Goal: Transaction & Acquisition: Purchase product/service

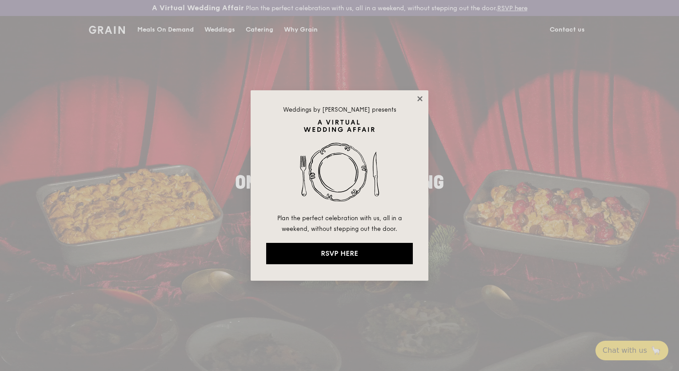
click at [423, 100] on icon at bounding box center [420, 99] width 8 height 8
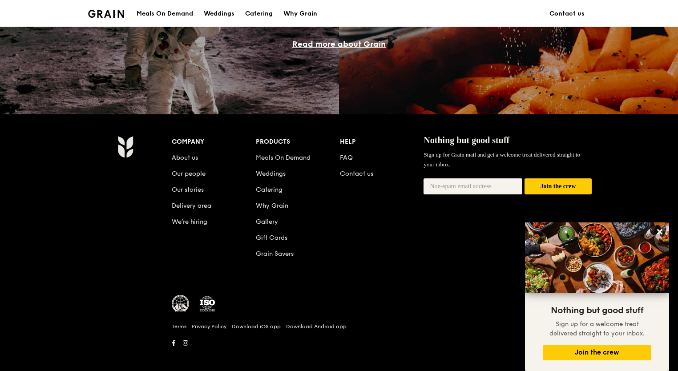
scroll to position [832, 0]
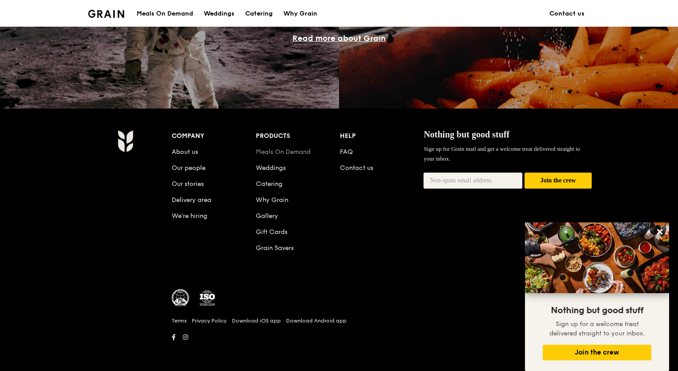
click at [301, 153] on link "Meals On Demand" at bounding box center [283, 152] width 55 height 8
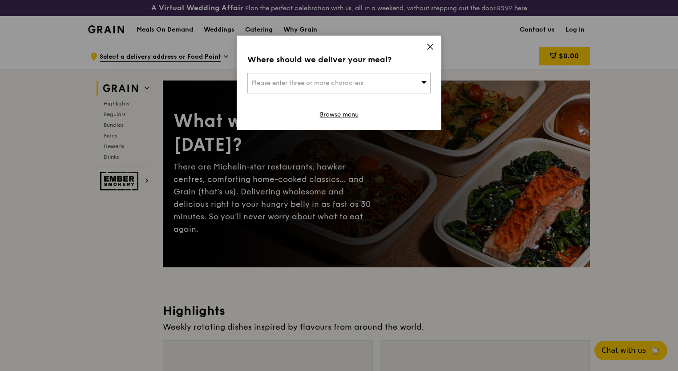
click at [425, 44] on div "Where should we deliver your meal? Please enter three or more characters Browse…" at bounding box center [339, 83] width 205 height 94
click at [426, 43] on icon at bounding box center [430, 47] width 8 height 8
